Goal: Task Accomplishment & Management: Manage account settings

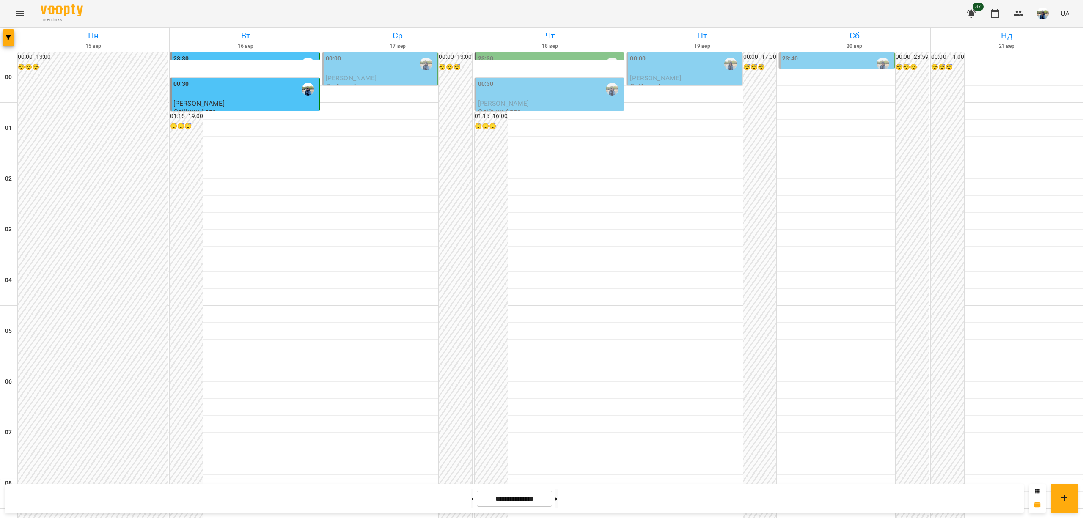
scroll to position [733, 0]
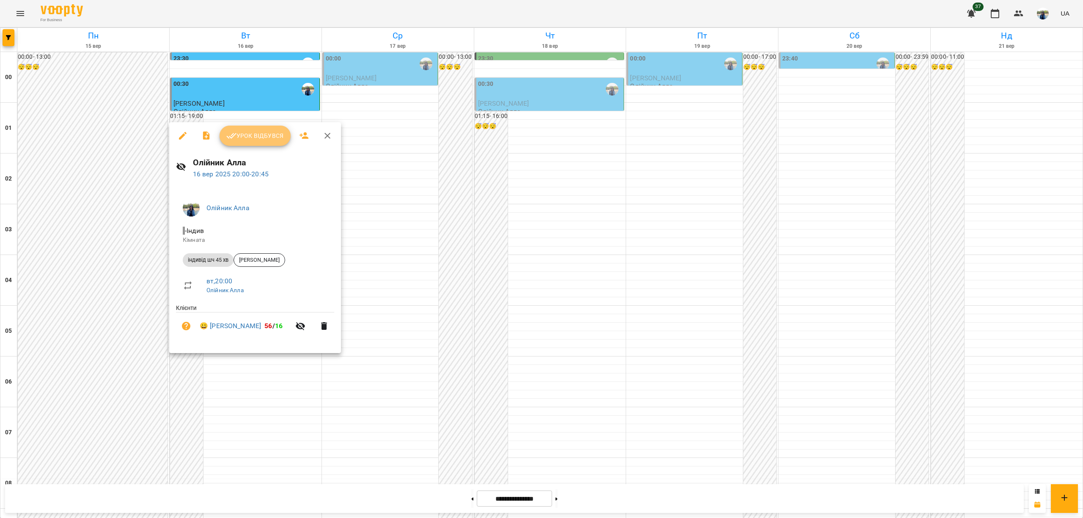
click at [259, 129] on button "Урок відбувся" at bounding box center [255, 136] width 71 height 20
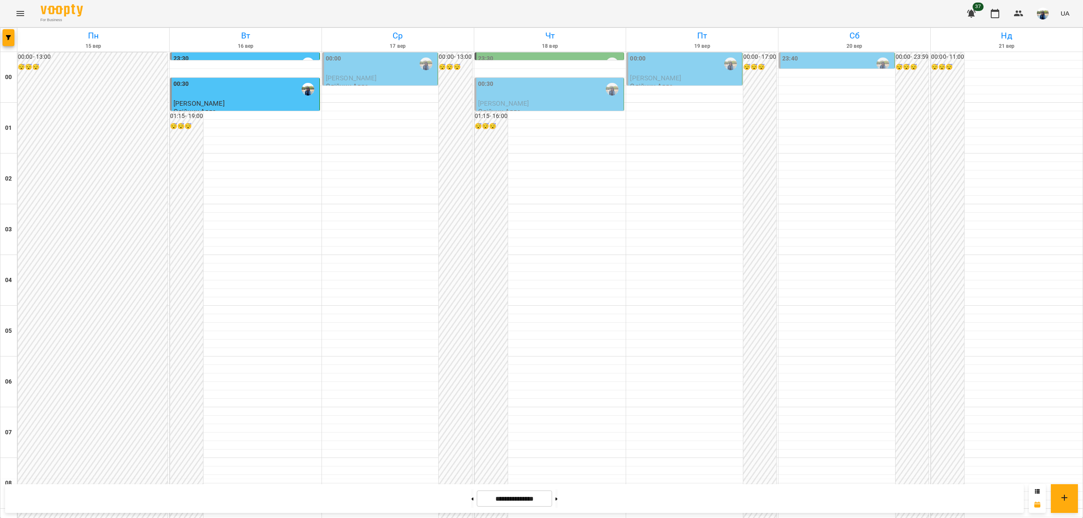
scroll to position [790, 0]
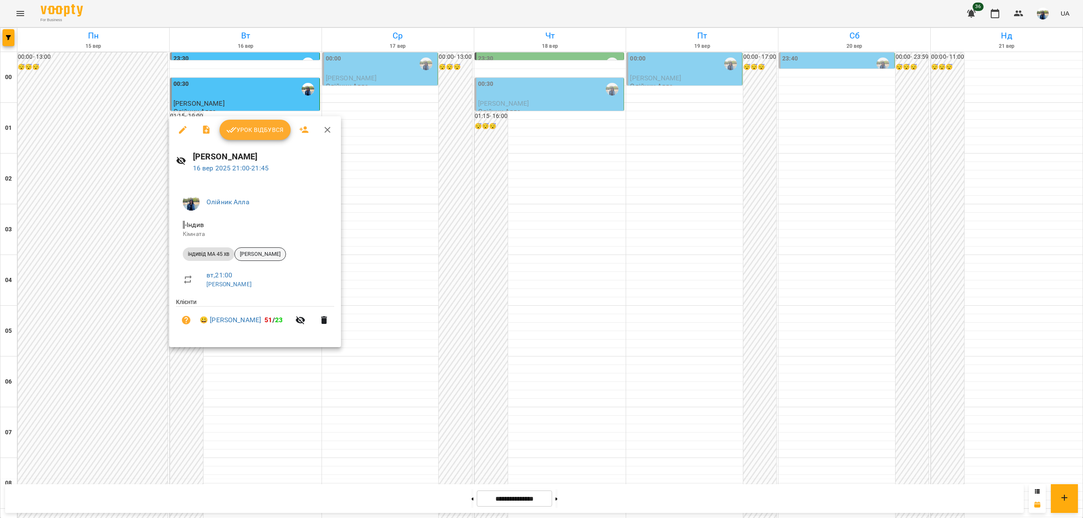
click at [270, 251] on span "[PERSON_NAME]" at bounding box center [260, 254] width 51 height 8
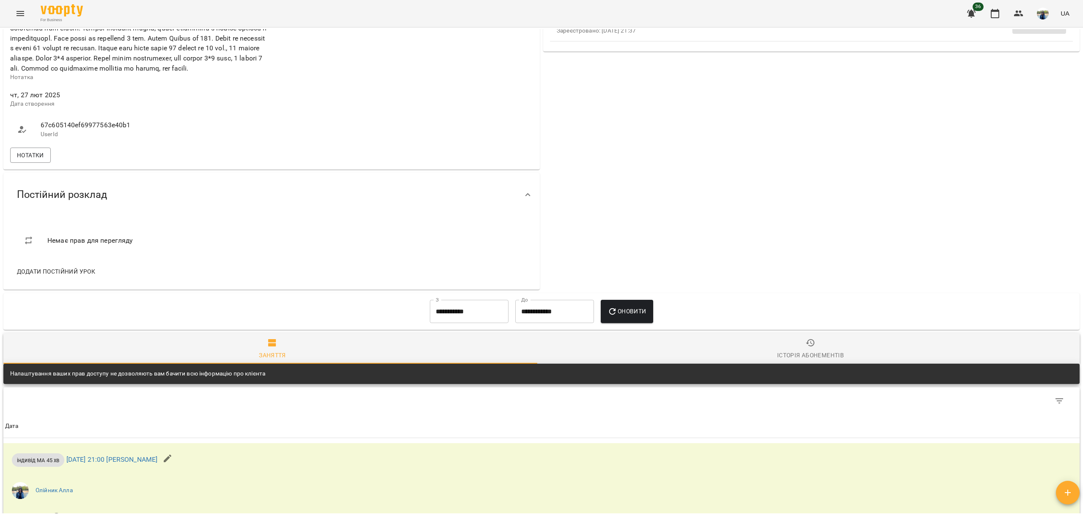
scroll to position [338, 0]
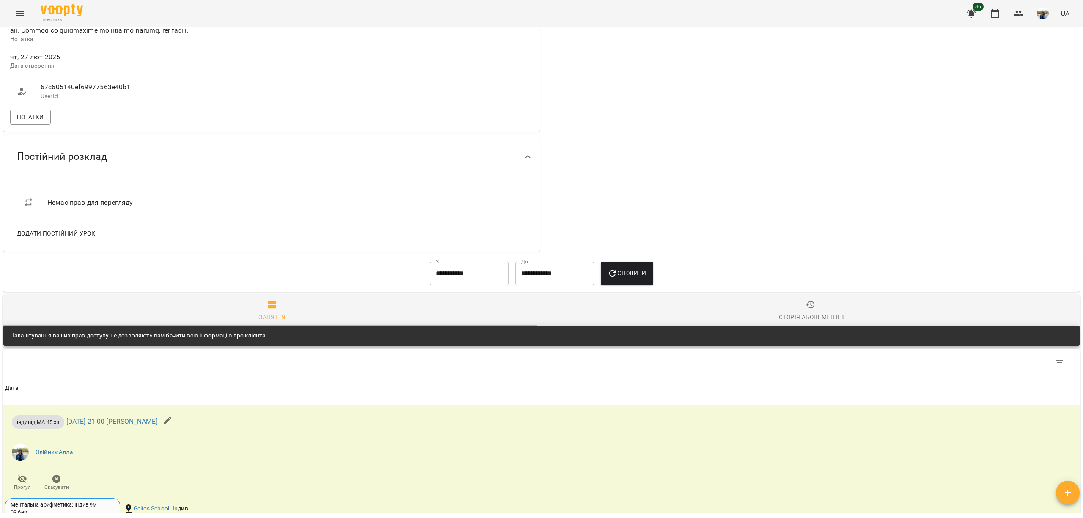
click at [36, 124] on div "Нотатки" at bounding box center [271, 117] width 526 height 19
click at [41, 122] on span "Нотатки" at bounding box center [30, 117] width 27 height 10
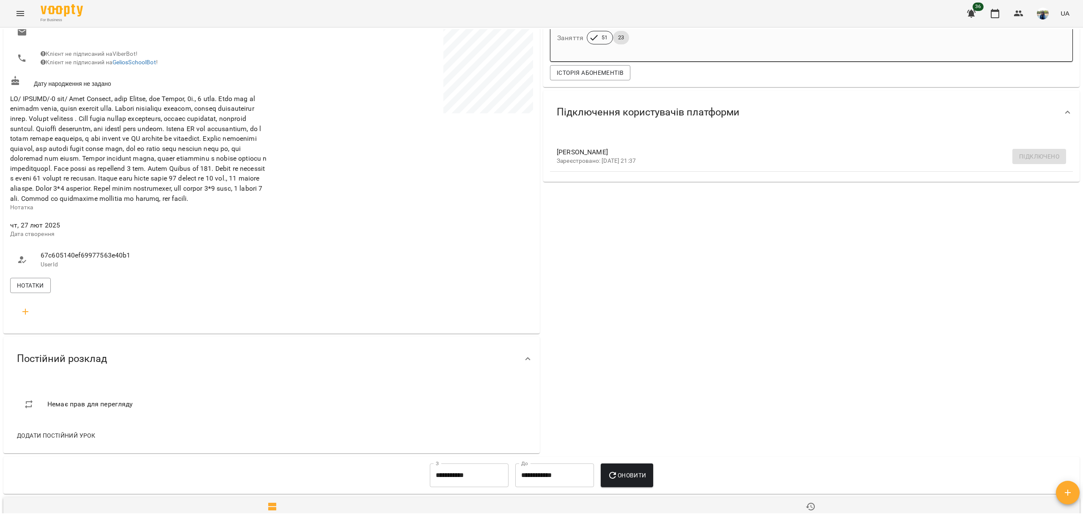
scroll to position [169, 0]
click at [41, 291] on span "Нотатки" at bounding box center [30, 286] width 27 height 10
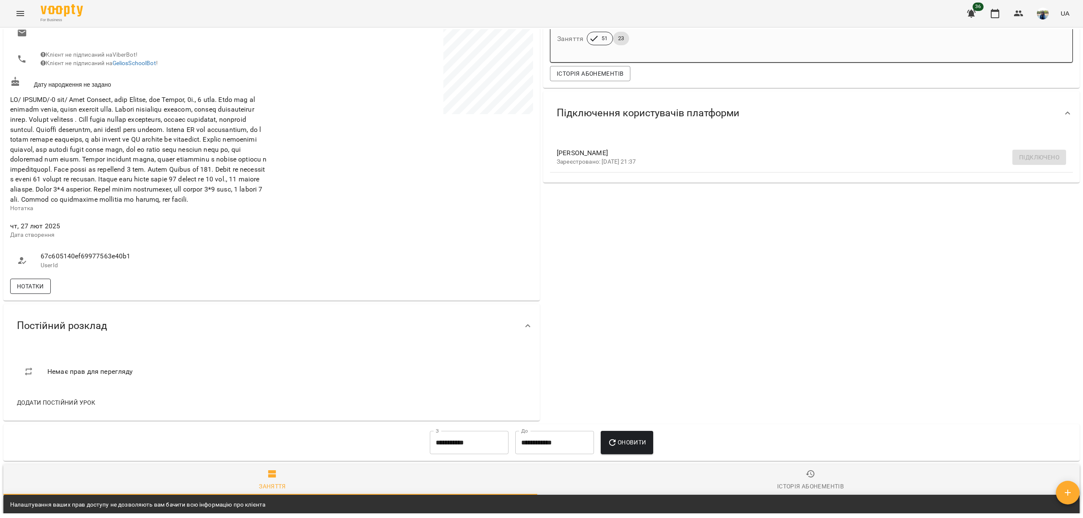
click at [41, 291] on span "Нотатки" at bounding box center [30, 286] width 27 height 10
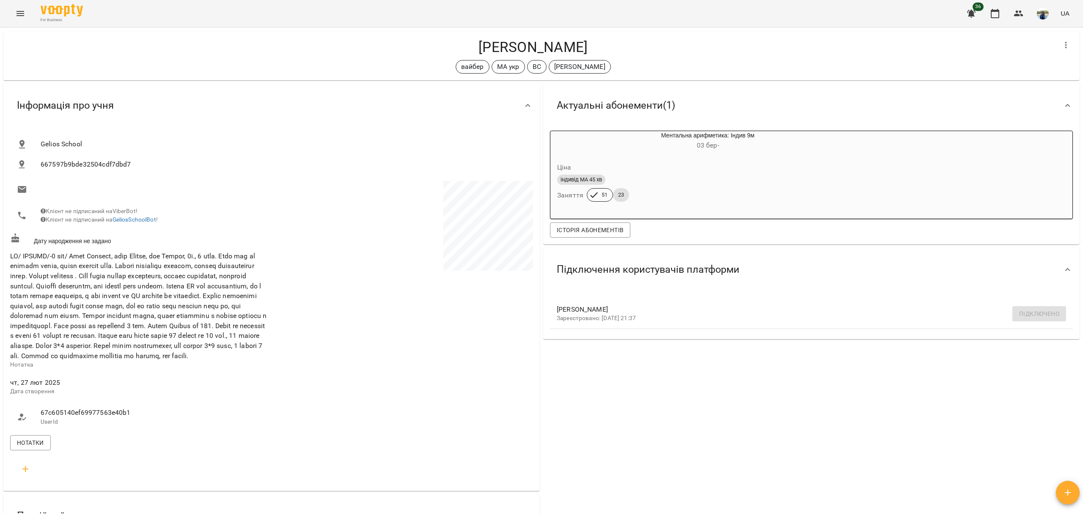
scroll to position [0, 0]
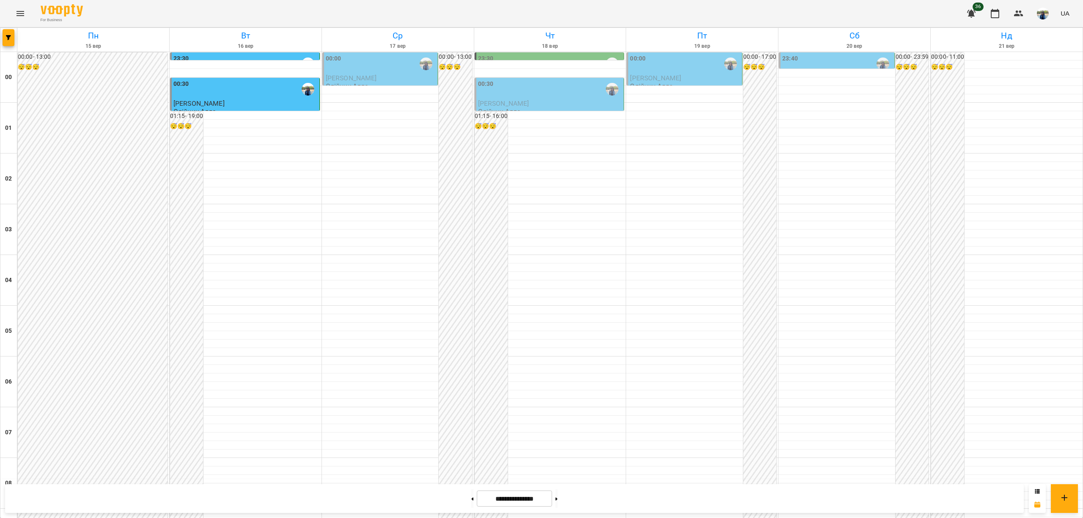
scroll to position [790, 0]
